Goal: Information Seeking & Learning: Find specific fact

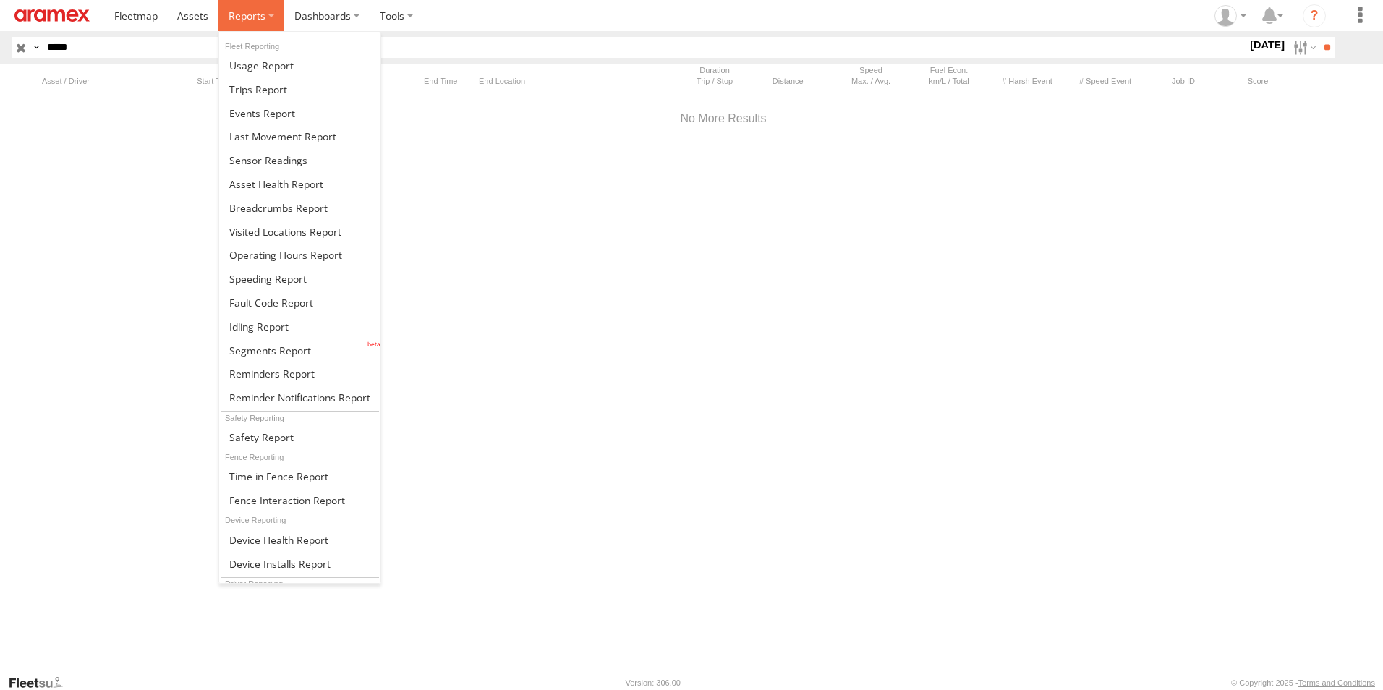
click at [245, 20] on span at bounding box center [246, 16] width 37 height 14
click at [265, 90] on span at bounding box center [258, 89] width 58 height 14
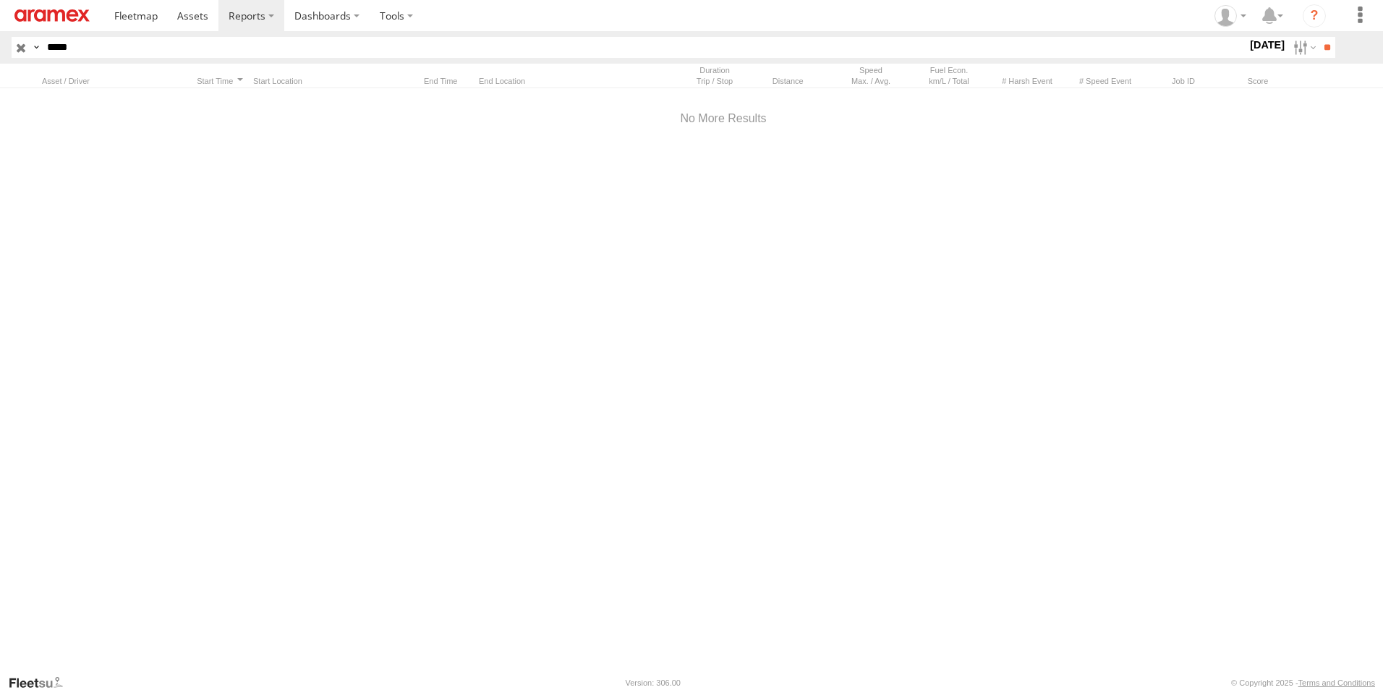
drag, startPoint x: 0, startPoint y: 0, endPoint x: 38, endPoint y: 51, distance: 63.6
click at [38, 51] on div "Search Query Asset ID Asset Label Registration Manufacturer Model VIN Job ID Dr…" at bounding box center [665, 47] width 1307 height 21
click at [60, 46] on input "*****" at bounding box center [643, 47] width 1205 height 21
type input "*****"
click at [1318, 37] on input "**" at bounding box center [1326, 47] width 17 height 21
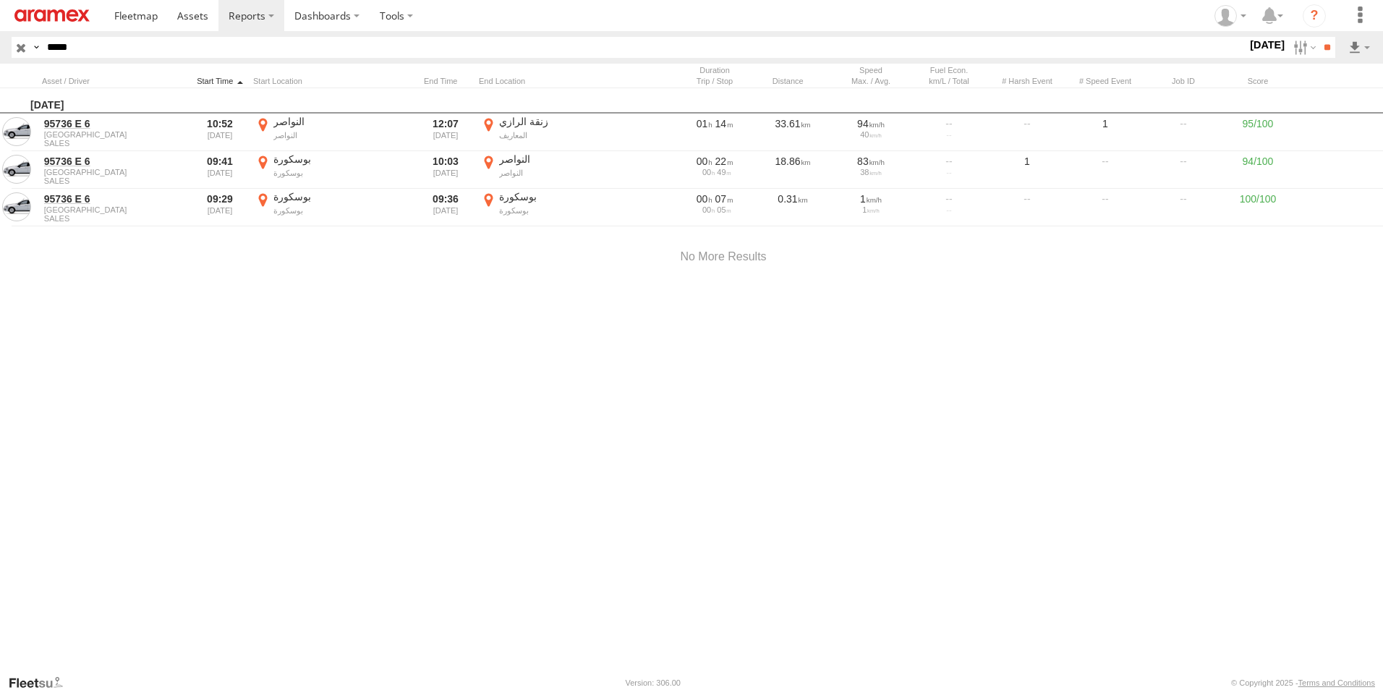
click at [221, 79] on div at bounding box center [219, 81] width 55 height 10
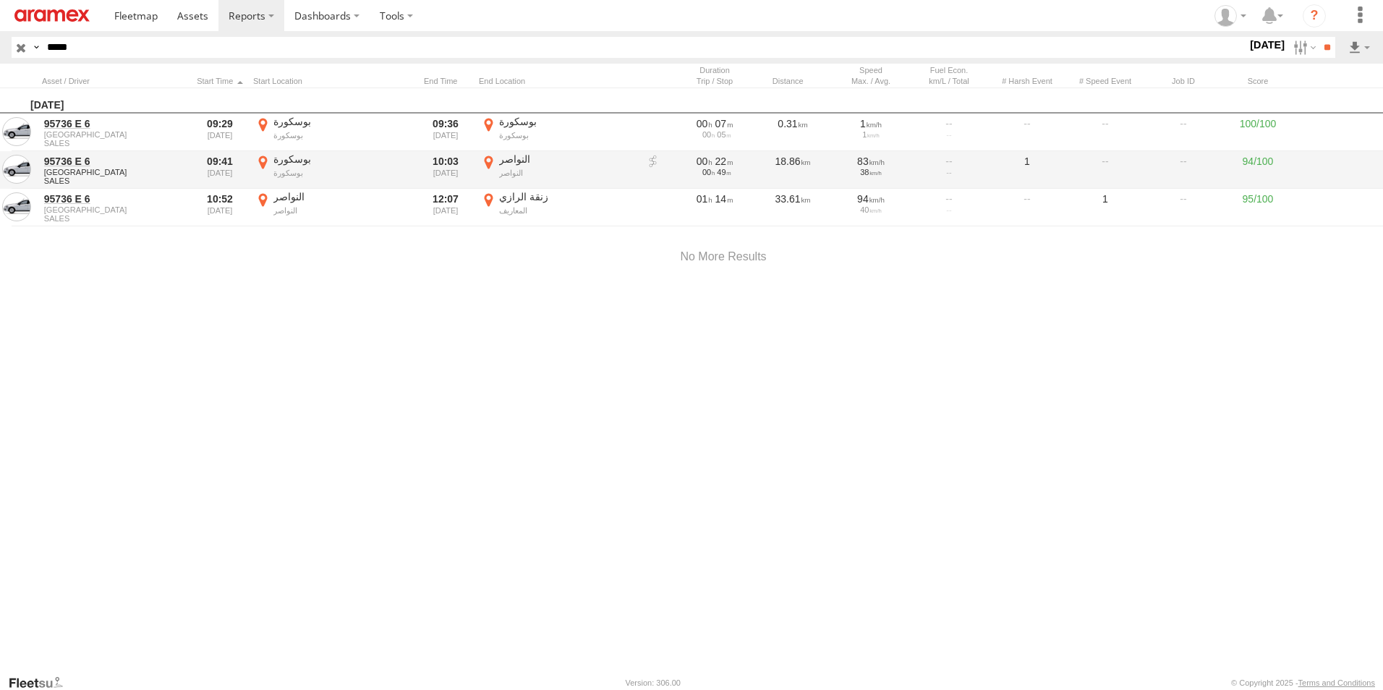
click at [490, 160] on label "النواصر النواصر 33.39267 -7.55903" at bounding box center [558, 170] width 159 height 35
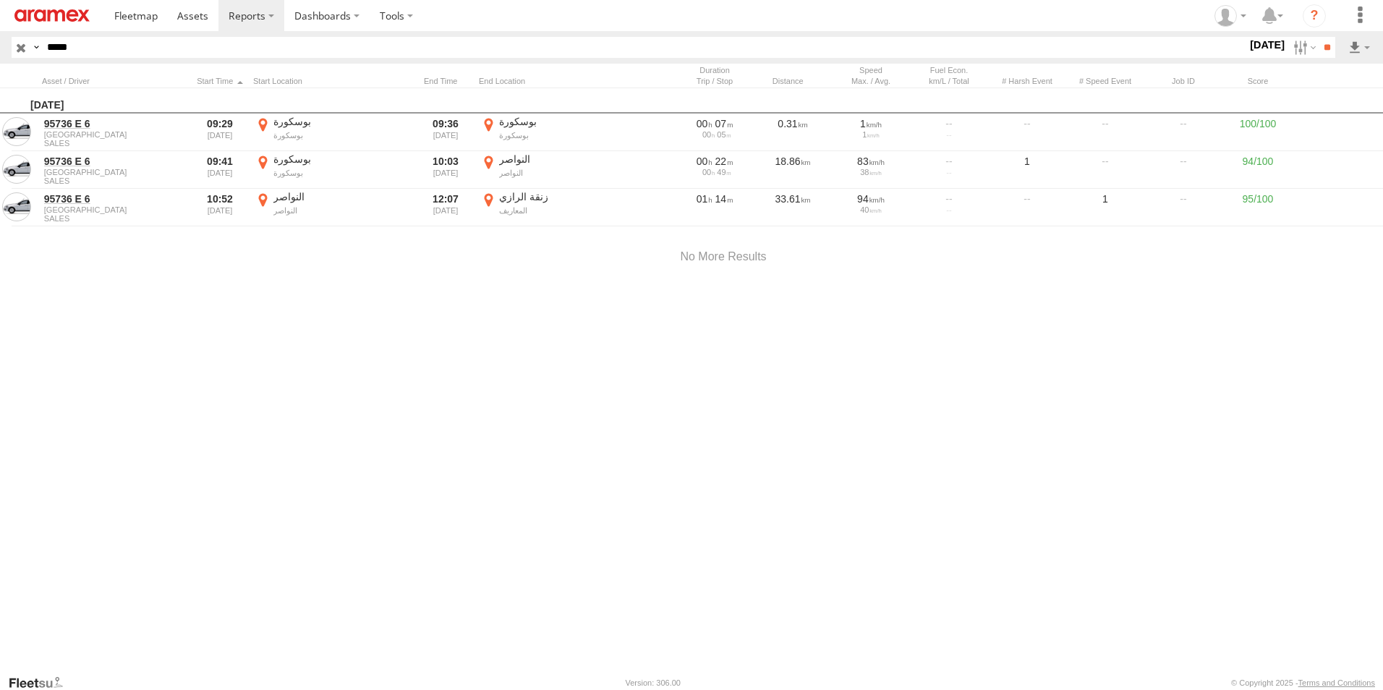
click at [0, 0] on button "Satellite" at bounding box center [0, 0] width 0 height 0
click at [0, 0] on label "×" at bounding box center [0, 0] width 0 height 0
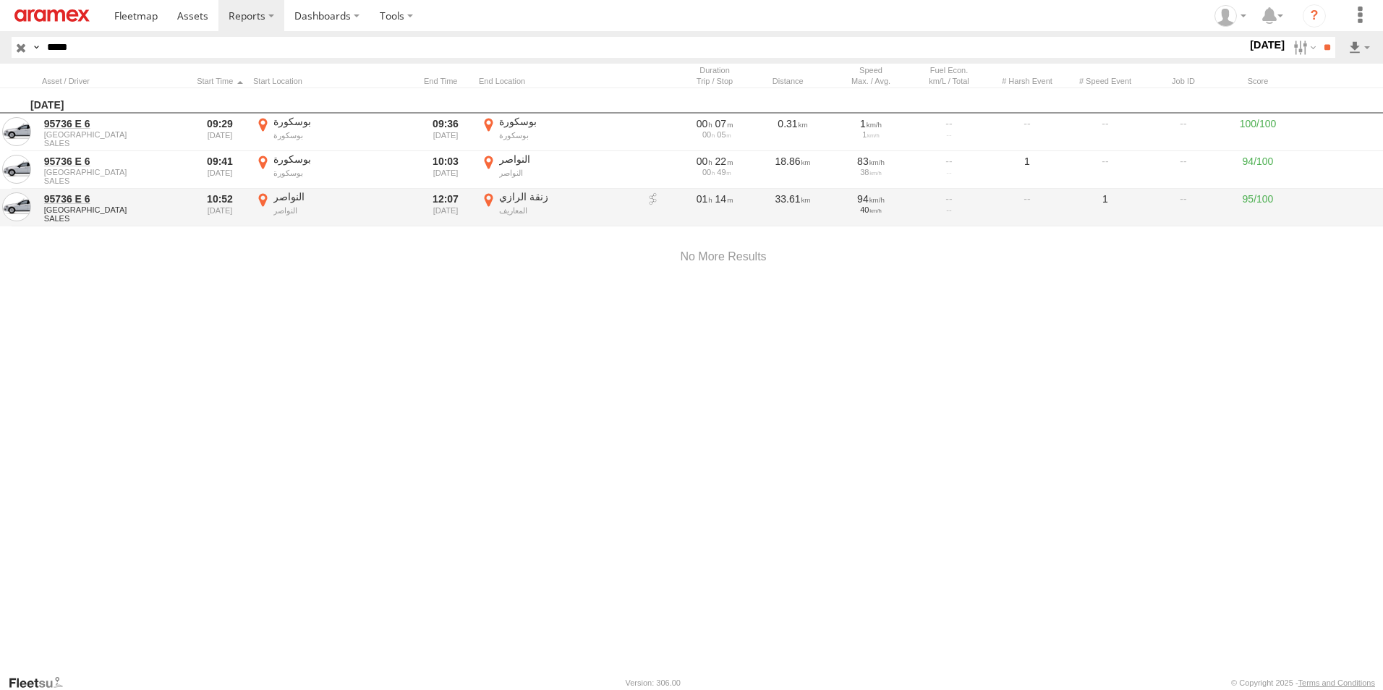
click at [490, 198] on label "زنقة الرازي المعاريف 33.58096 -7.62799" at bounding box center [558, 207] width 159 height 35
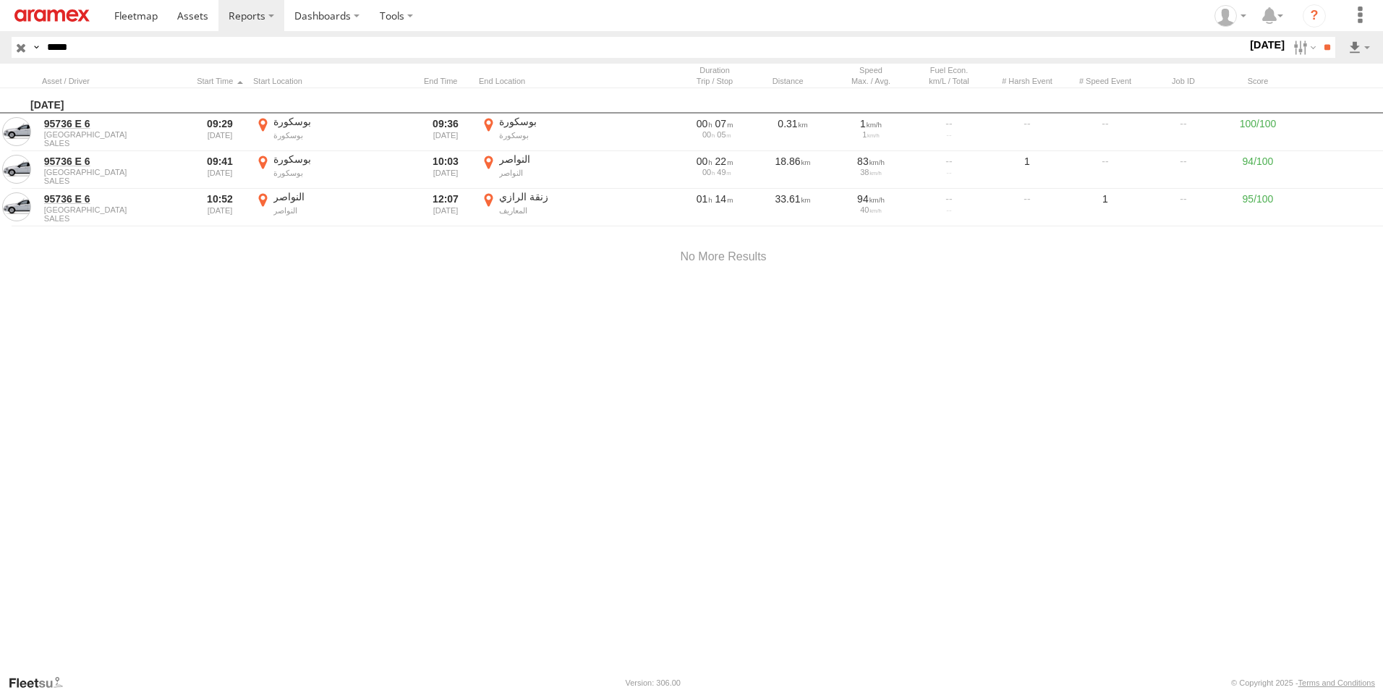
click at [0, 0] on label "×" at bounding box center [0, 0] width 0 height 0
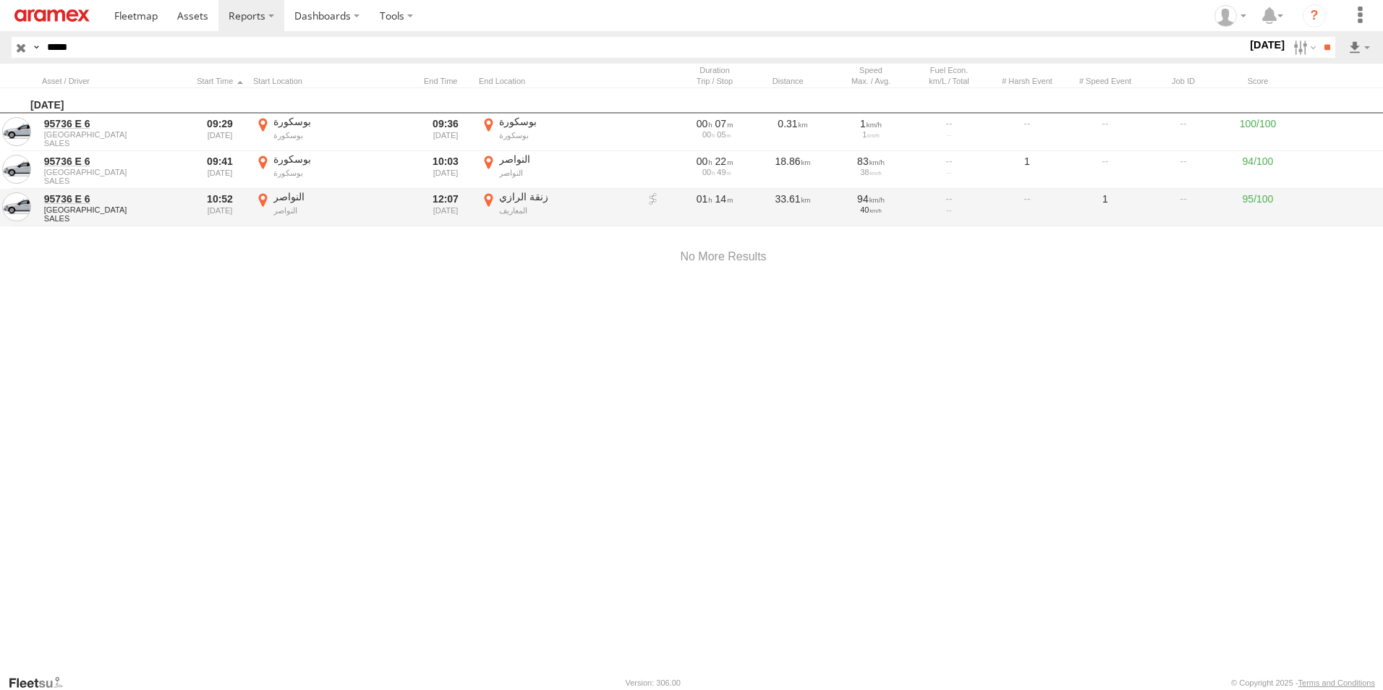
click at [265, 197] on label "النواصر النواصر 33.39323 -7.55823" at bounding box center [332, 207] width 159 height 35
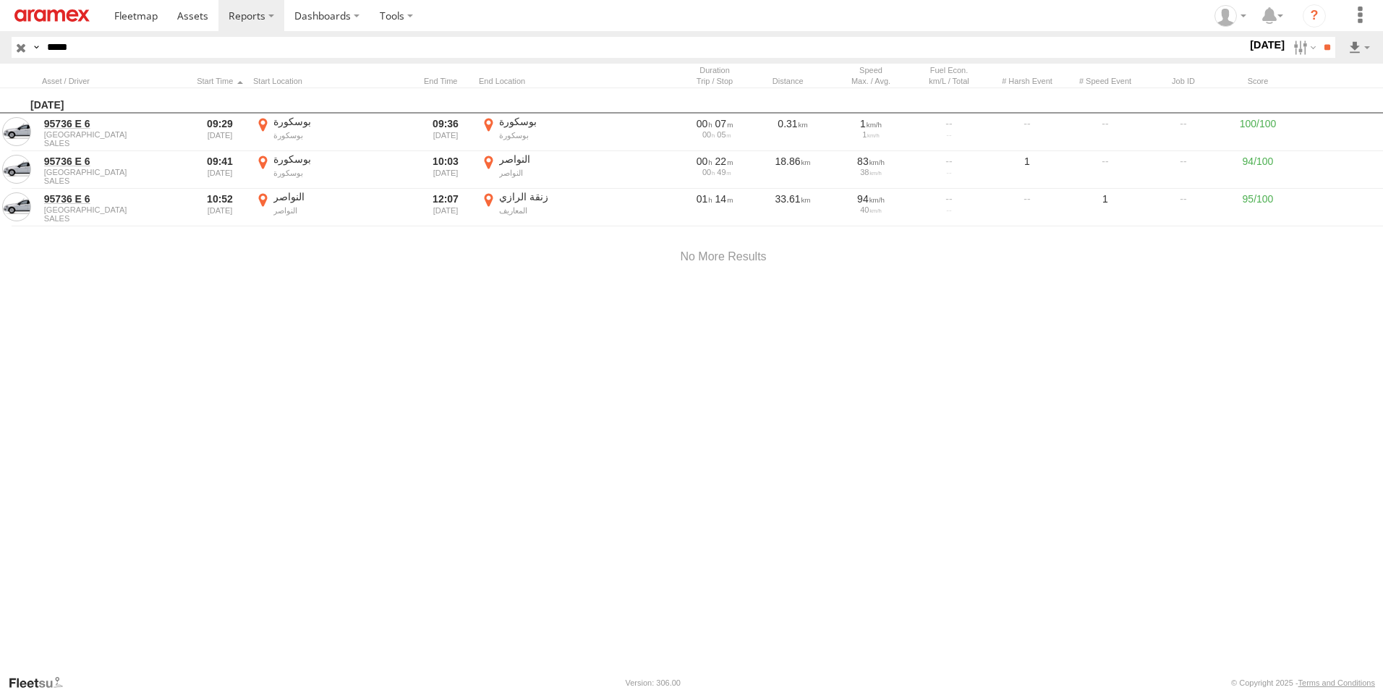
drag, startPoint x: 947, startPoint y: 526, endPoint x: 871, endPoint y: 492, distance: 83.2
click at [0, 0] on div at bounding box center [0, 0] width 0 height 0
drag, startPoint x: 981, startPoint y: 544, endPoint x: 971, endPoint y: 520, distance: 26.6
click at [0, 0] on div at bounding box center [0, 0] width 0 height 0
drag, startPoint x: 811, startPoint y: 438, endPoint x: 793, endPoint y: 398, distance: 44.3
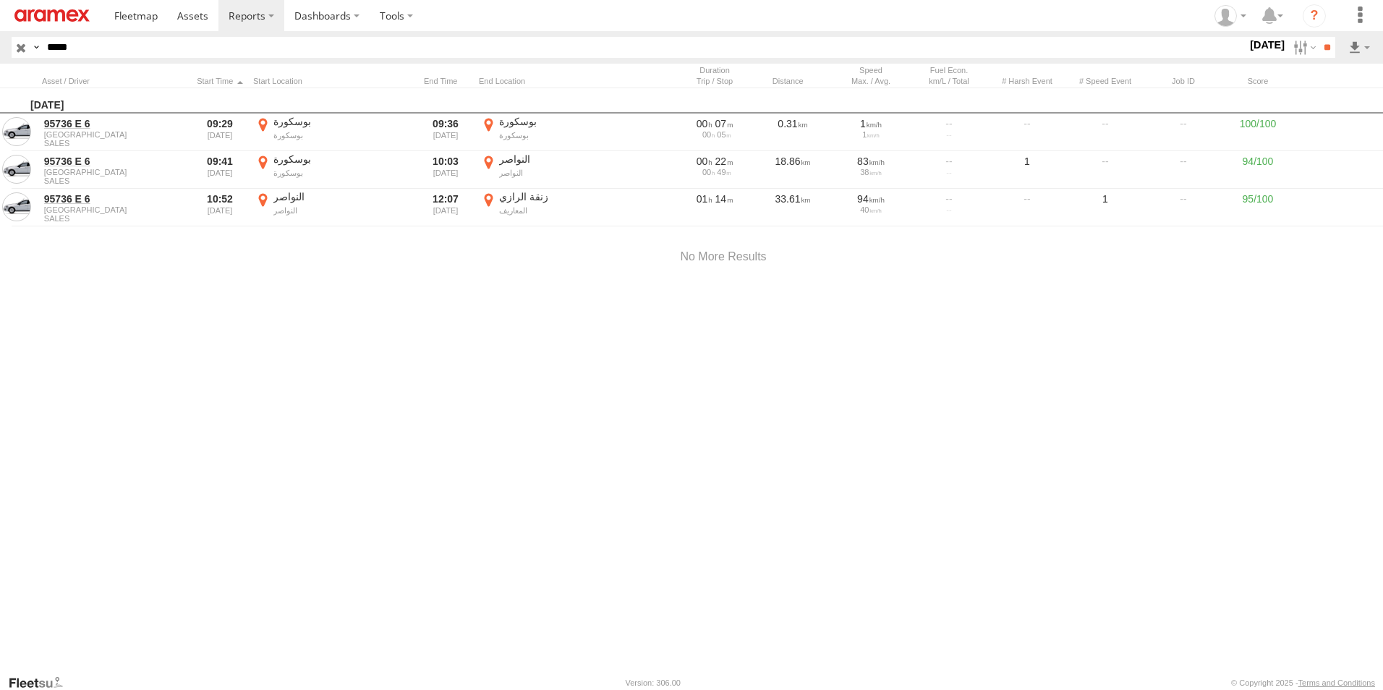
click at [0, 0] on div at bounding box center [0, 0] width 0 height 0
drag, startPoint x: 502, startPoint y: 323, endPoint x: 544, endPoint y: 505, distance: 187.1
click at [0, 0] on div at bounding box center [0, 0] width 0 height 0
drag, startPoint x: 432, startPoint y: 362, endPoint x: 605, endPoint y: 442, distance: 190.5
click at [0, 0] on div at bounding box center [0, 0] width 0 height 0
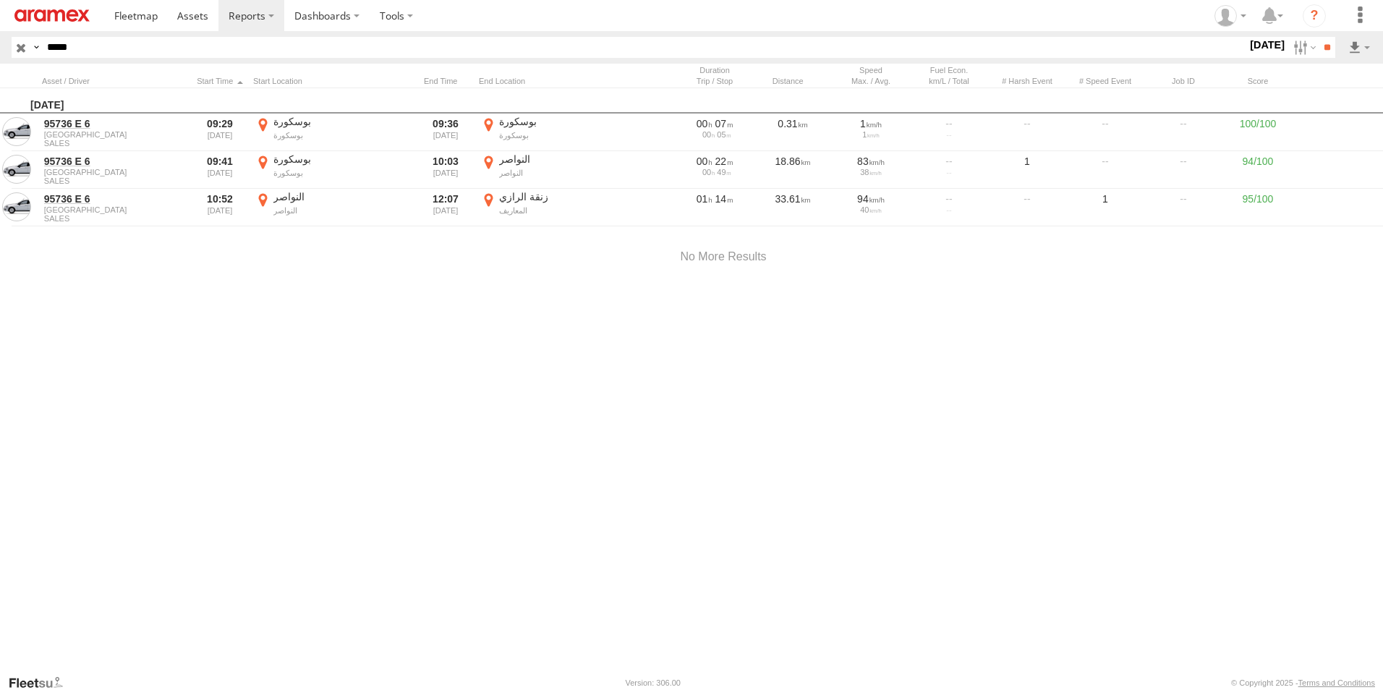
click at [0, 0] on div "Location Details ×" at bounding box center [0, 0] width 0 height 0
click at [0, 0] on label "×" at bounding box center [0, 0] width 0 height 0
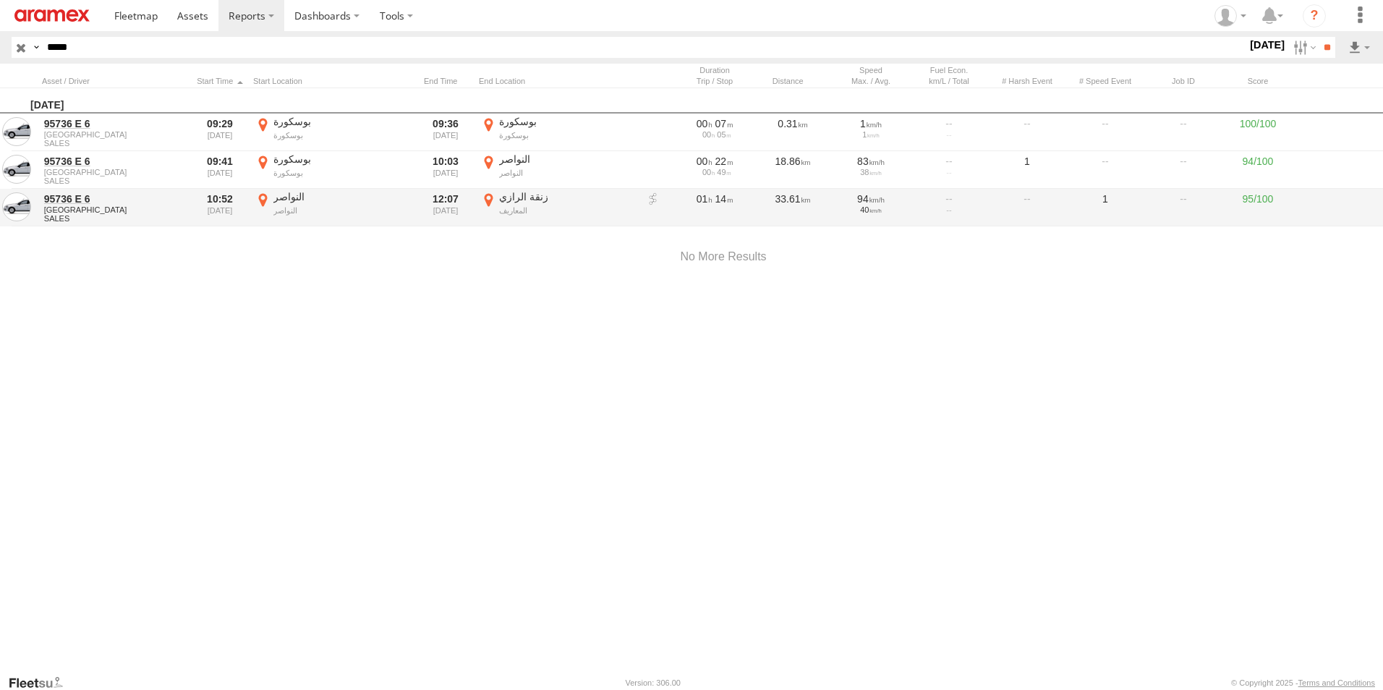
click at [489, 197] on label "زنقة الرازي المعاريف 33.58096 -7.62799" at bounding box center [558, 207] width 159 height 35
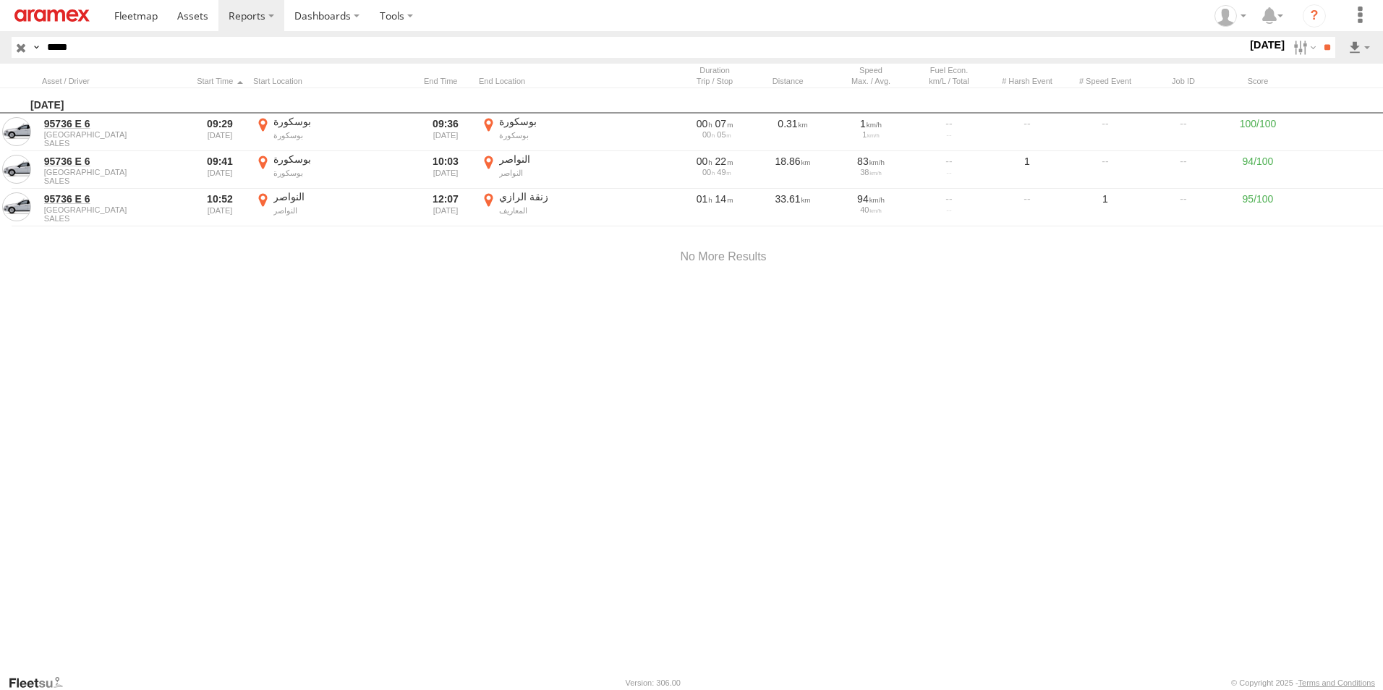
drag, startPoint x: 695, startPoint y: 312, endPoint x: 697, endPoint y: 523, distance: 211.2
click at [0, 0] on div at bounding box center [0, 0] width 0 height 0
click at [0, 0] on label "×" at bounding box center [0, 0] width 0 height 0
